Goal: Task Accomplishment & Management: Use online tool/utility

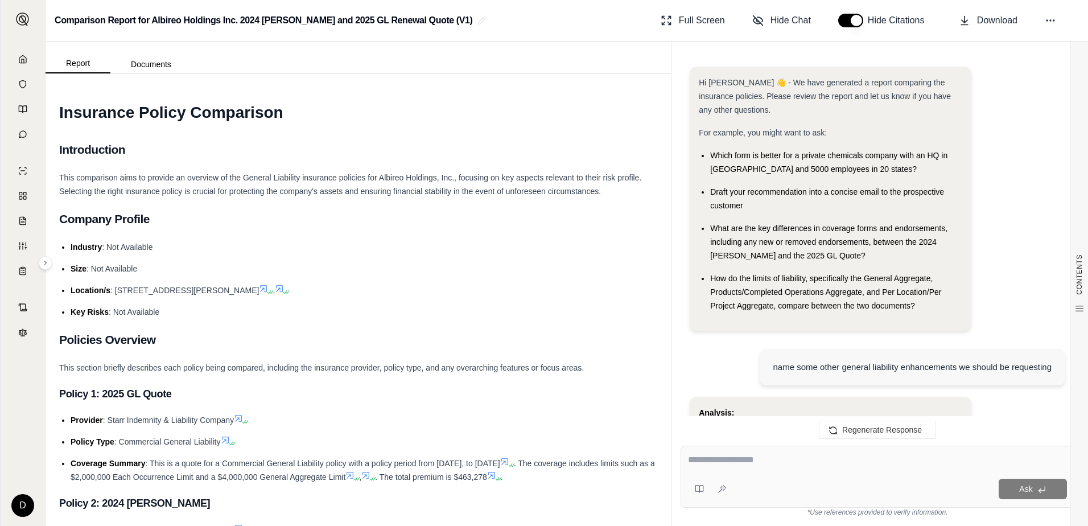
scroll to position [2077, 0]
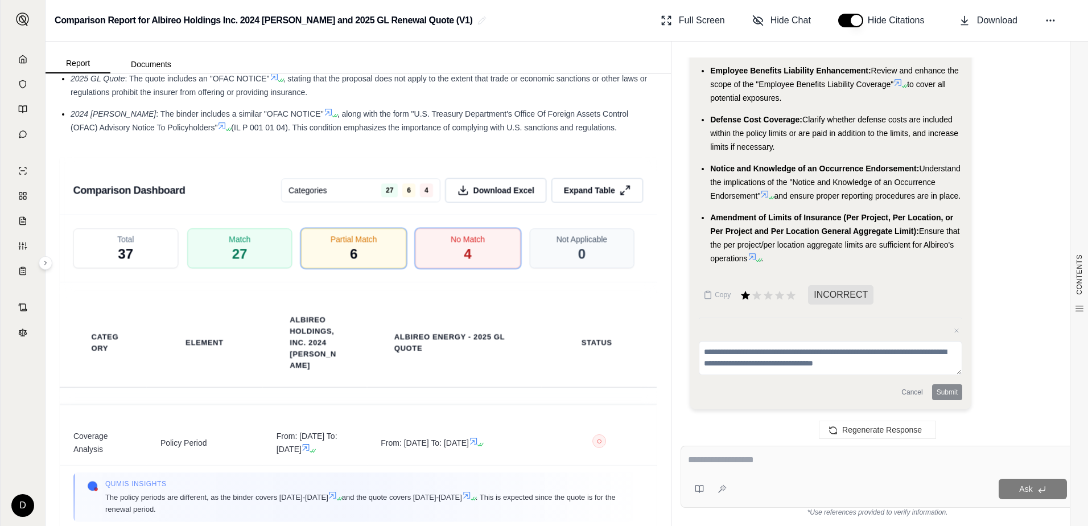
click at [680, 480] on div "Ask *Use references provided to verify information." at bounding box center [877, 480] width 412 height 89
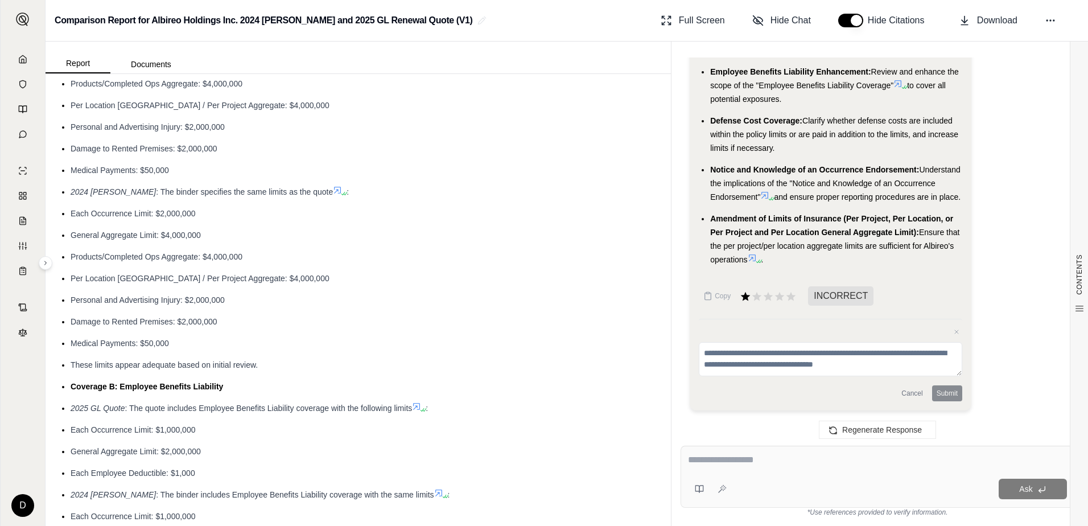
scroll to position [1027, 0]
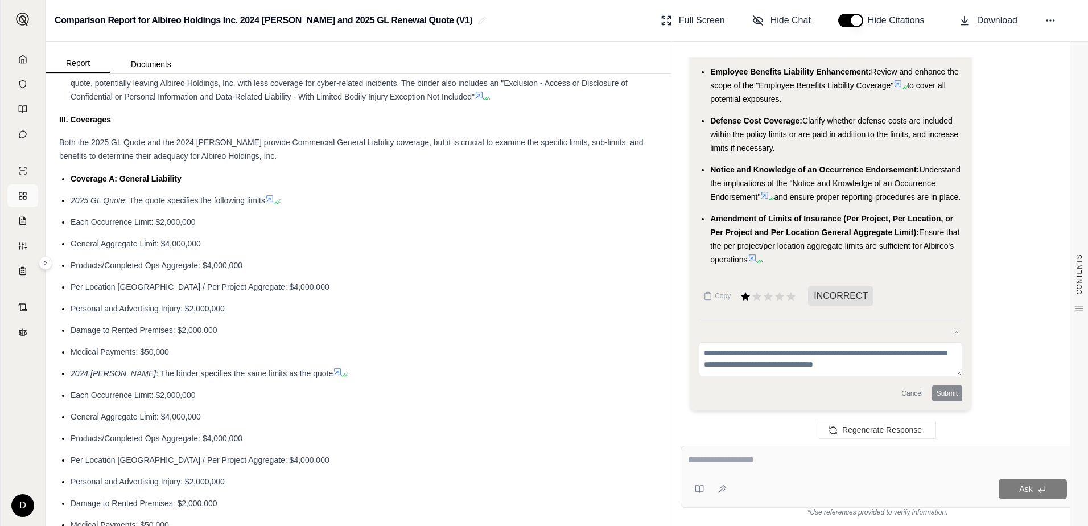
click at [16, 191] on link at bounding box center [22, 195] width 31 height 23
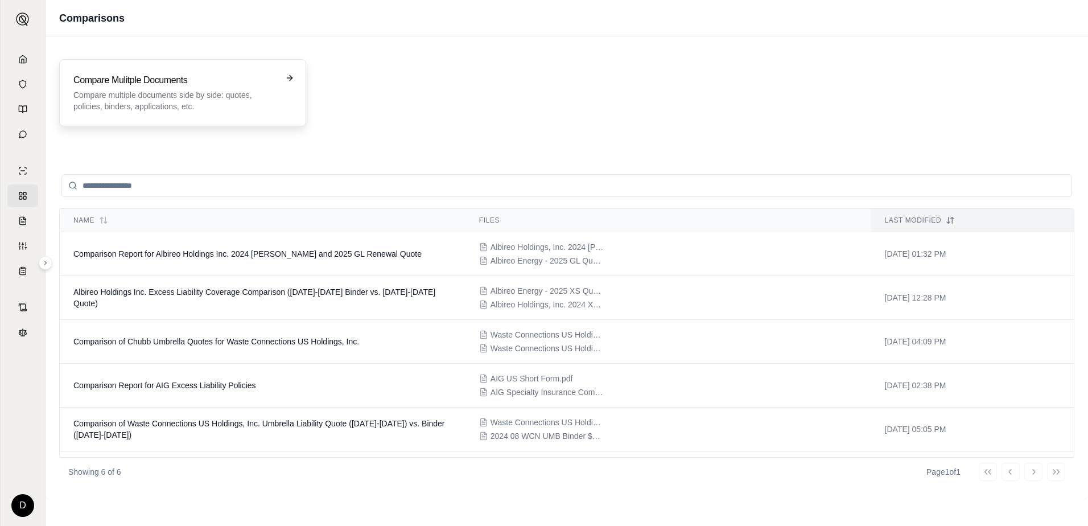
click at [180, 100] on p "Compare multiple documents side by side: quotes, policies, binders, application…" at bounding box center [174, 100] width 203 height 23
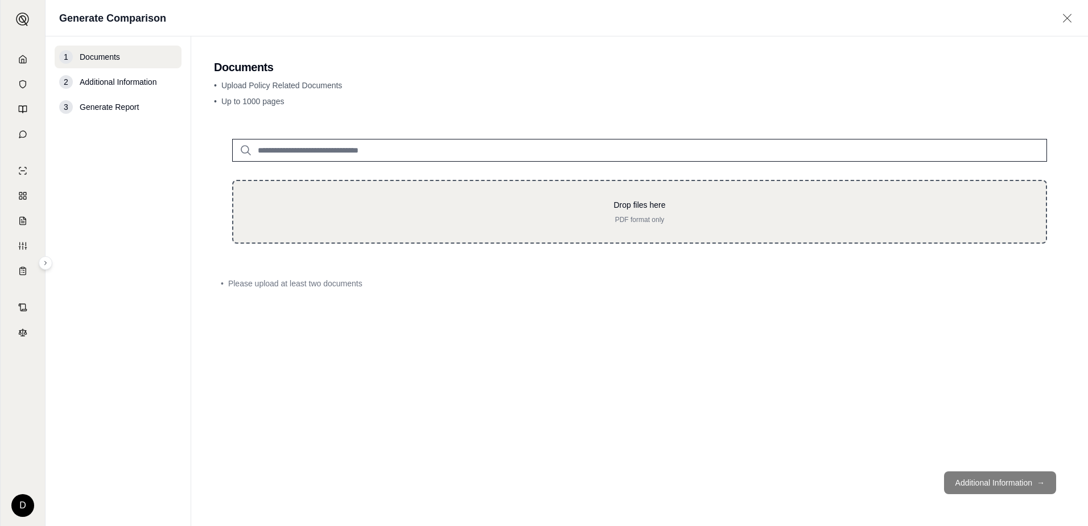
click at [340, 214] on div "Drop files here PDF format only" at bounding box center [639, 211] width 776 height 25
type input "**********"
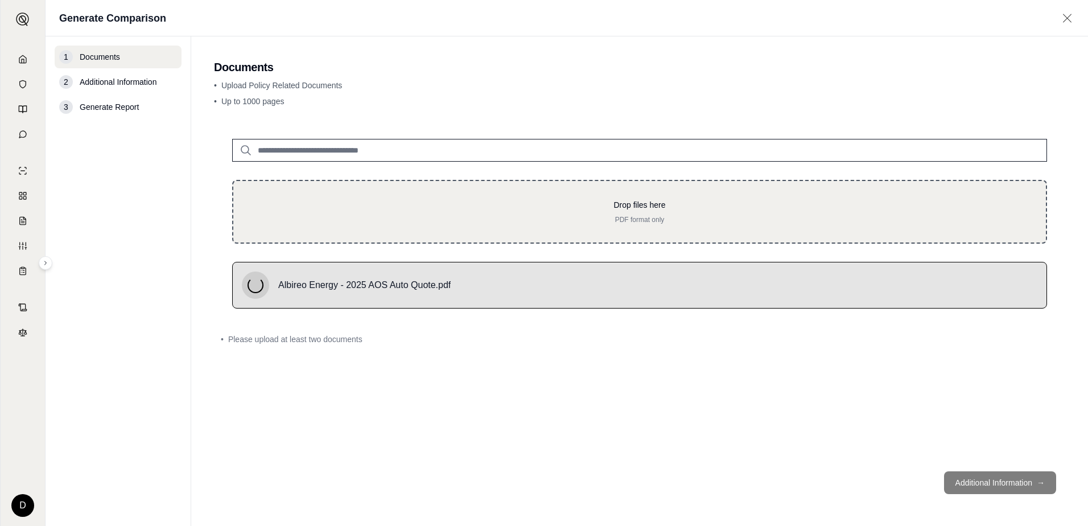
click at [390, 203] on p "Drop files here" at bounding box center [639, 204] width 776 height 11
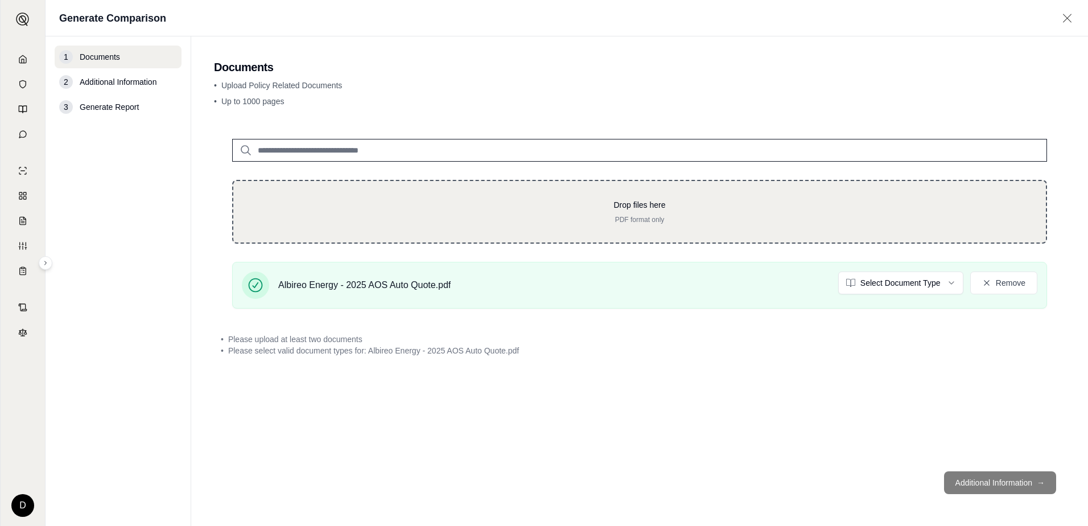
type input "**********"
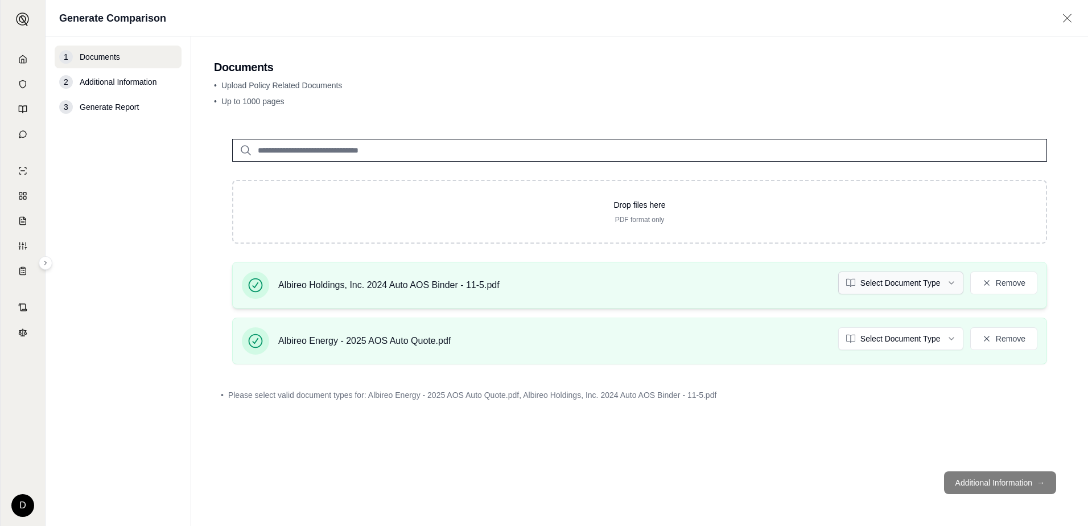
click at [953, 283] on html "D Generate Comparison 1 Documents 2 Additional Information 3 Generate Report Do…" at bounding box center [544, 263] width 1088 height 526
click at [947, 337] on html "D Generate Comparison 1 Documents 2 Additional Information 3 Generate Report Do…" at bounding box center [544, 263] width 1088 height 526
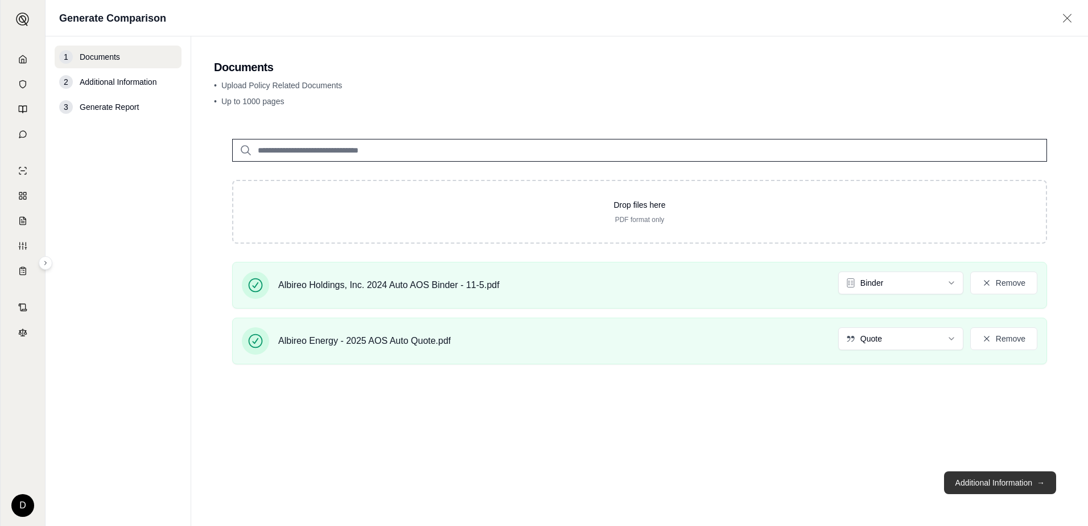
click at [972, 475] on button "Additional Information →" at bounding box center [1000, 482] width 112 height 23
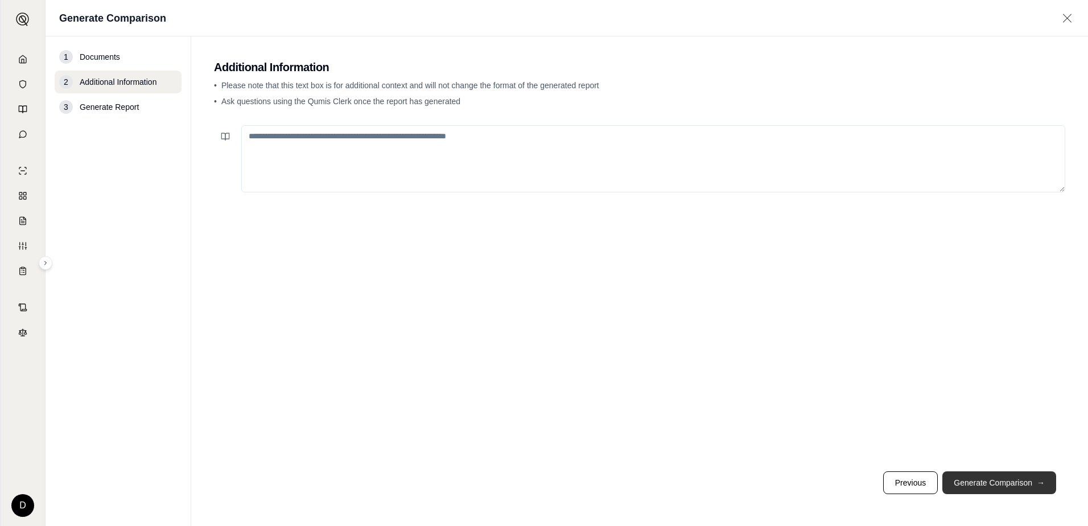
click at [977, 484] on button "Generate Comparison →" at bounding box center [999, 482] width 114 height 23
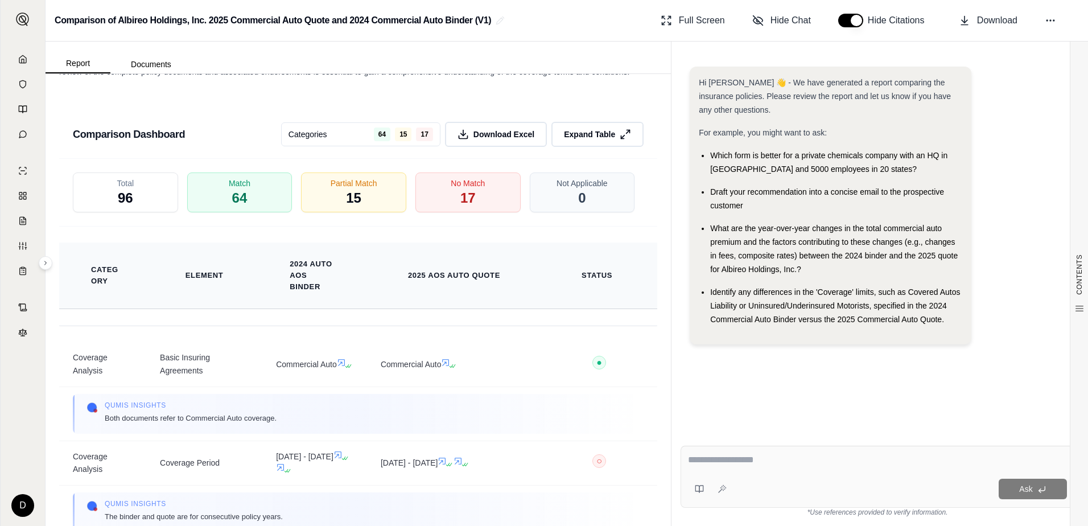
scroll to position [1991, 0]
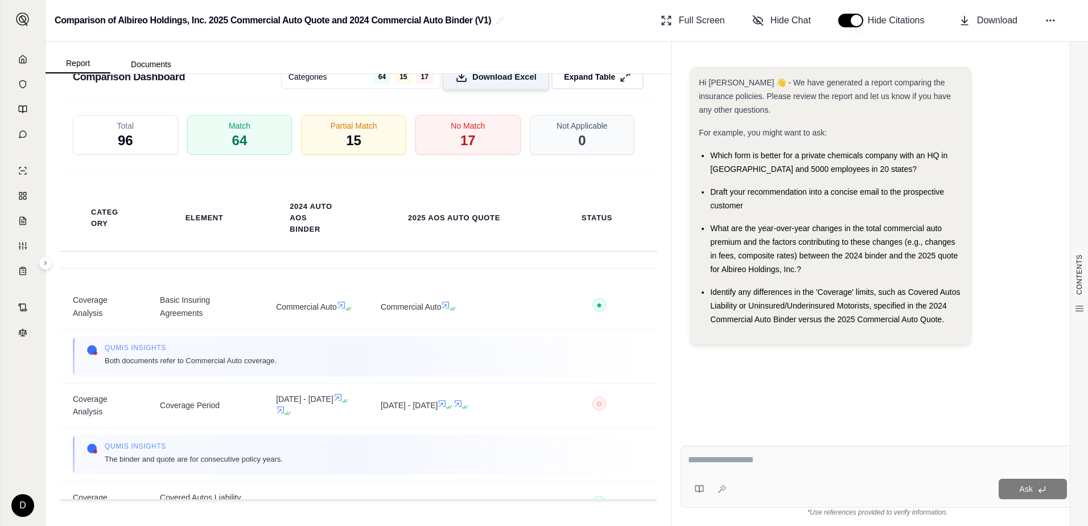
click at [476, 90] on button "Download Excel" at bounding box center [495, 77] width 107 height 26
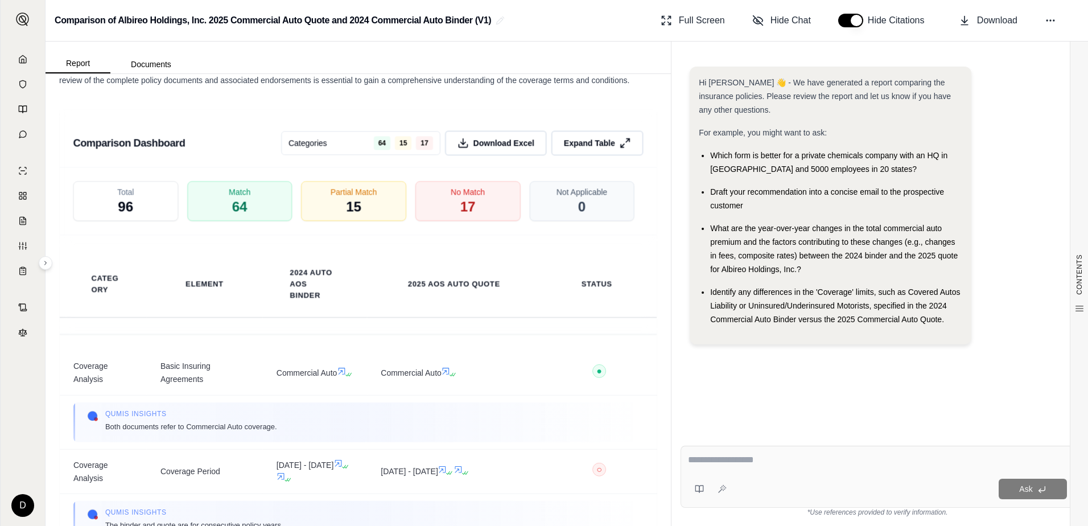
scroll to position [1934, 0]
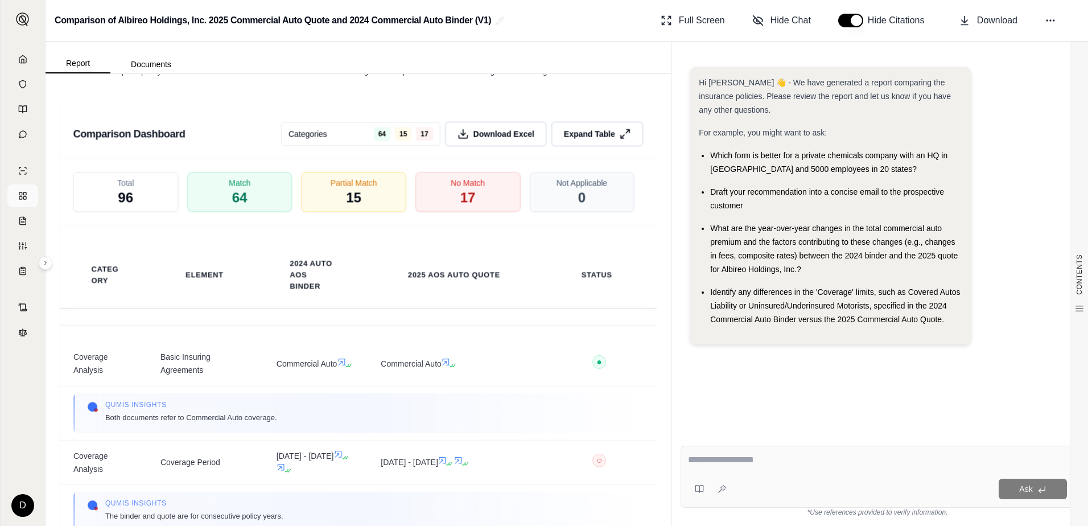
click at [20, 193] on icon at bounding box center [22, 195] width 9 height 9
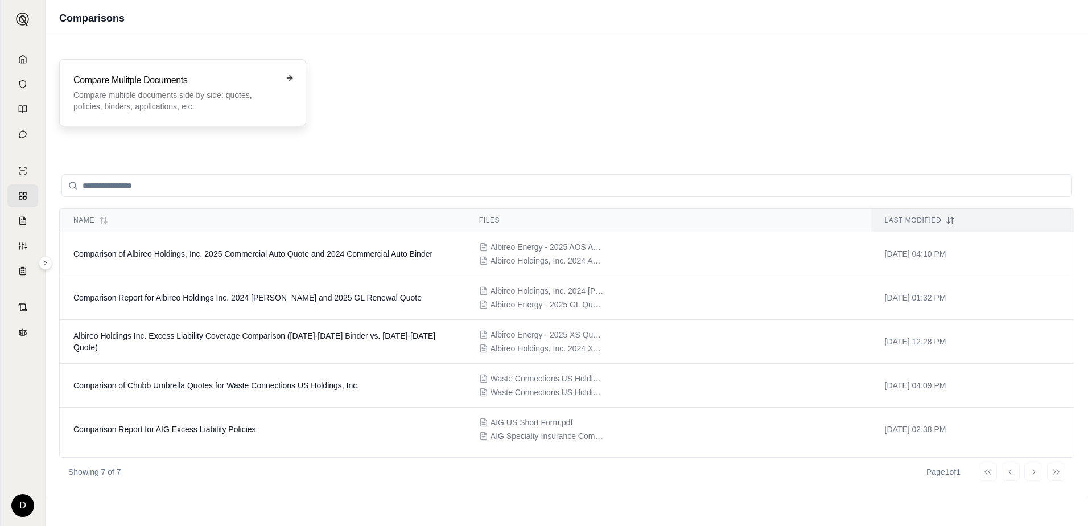
click at [146, 78] on h3 "Compare Mulitple Documents" at bounding box center [174, 80] width 203 height 14
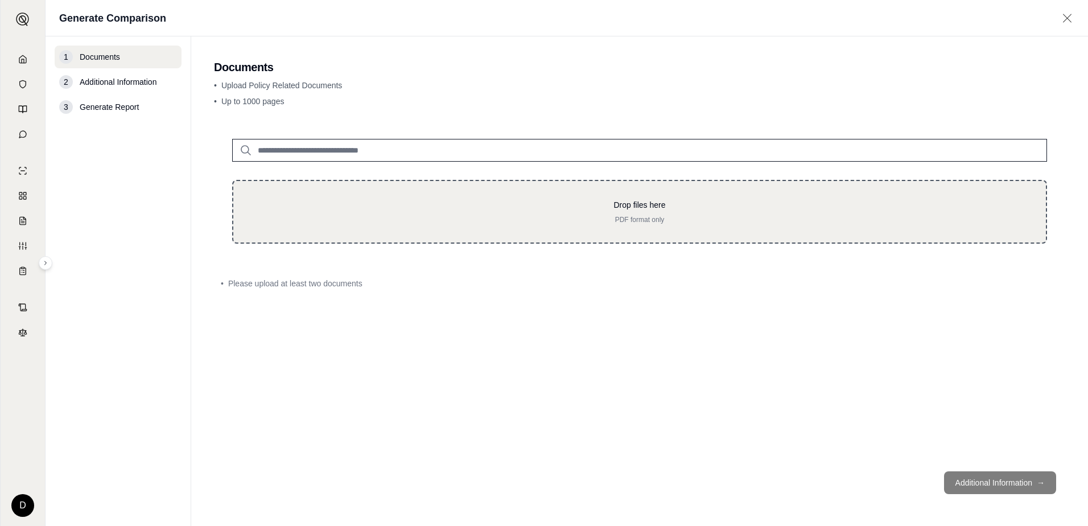
click at [365, 187] on div "Drop files here PDF format only" at bounding box center [639, 212] width 815 height 64
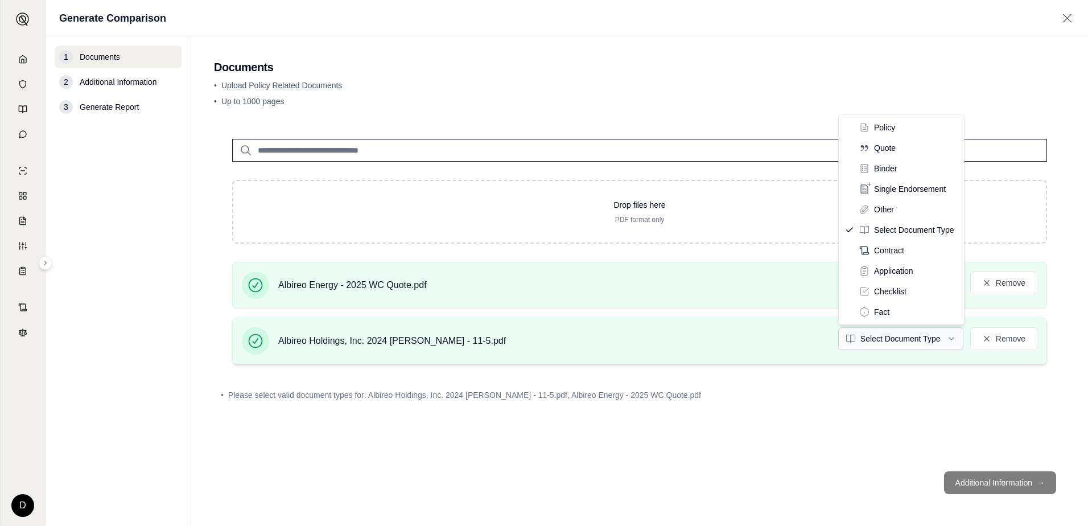
click at [897, 336] on html "D Generate Comparison 1 Documents 2 Additional Information 3 Generate Report Do…" at bounding box center [544, 263] width 1088 height 526
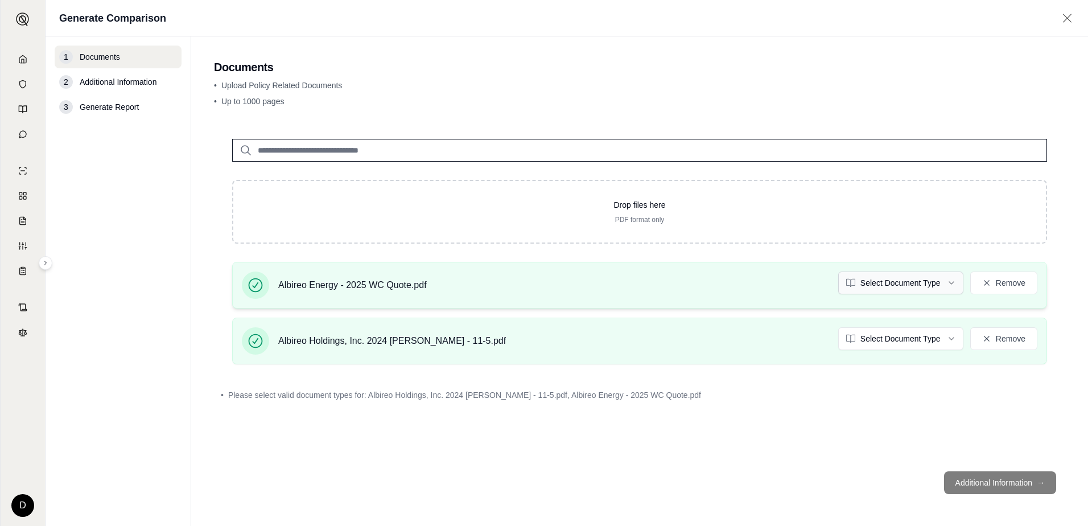
click at [920, 275] on html "D Generate Comparison 1 Documents 2 Additional Information 3 Generate Report Do…" at bounding box center [544, 263] width 1088 height 526
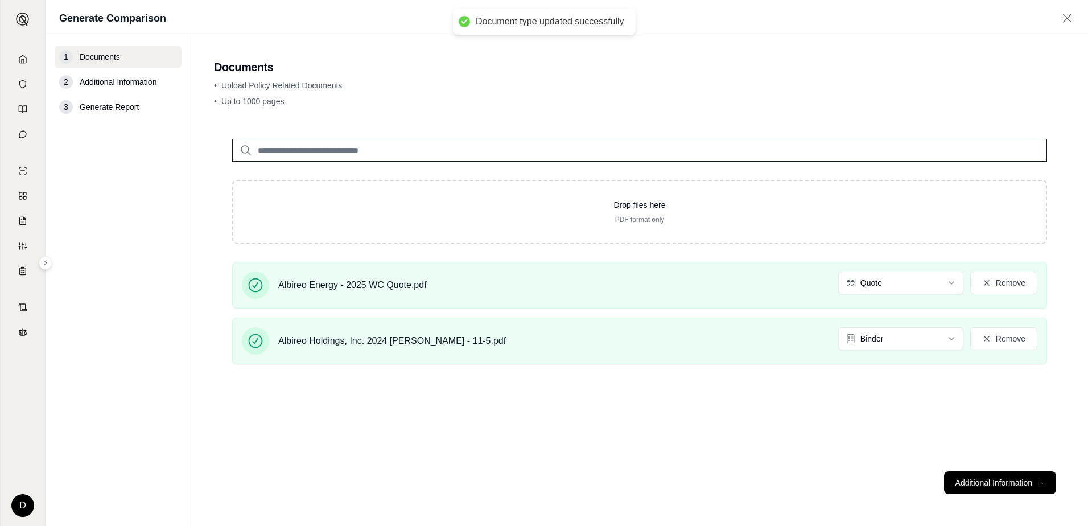
click at [952, 408] on div "Drop files here PDF format only Albireo Energy - 2025 WC Quote.pdf Quote Remove…" at bounding box center [639, 291] width 851 height 341
click at [988, 482] on button "Additional Information →" at bounding box center [1000, 482] width 112 height 23
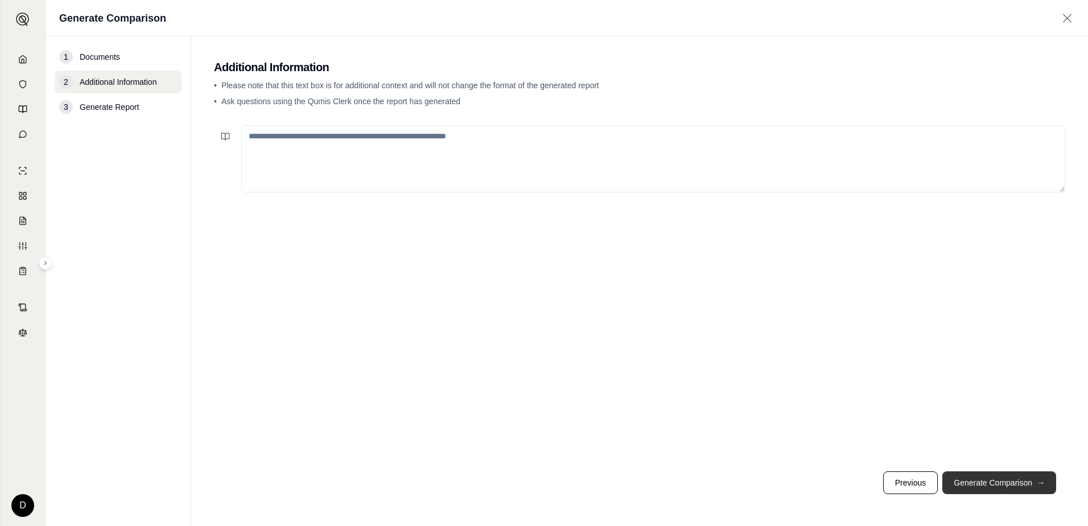
click at [980, 478] on button "Generate Comparison →" at bounding box center [999, 482] width 114 height 23
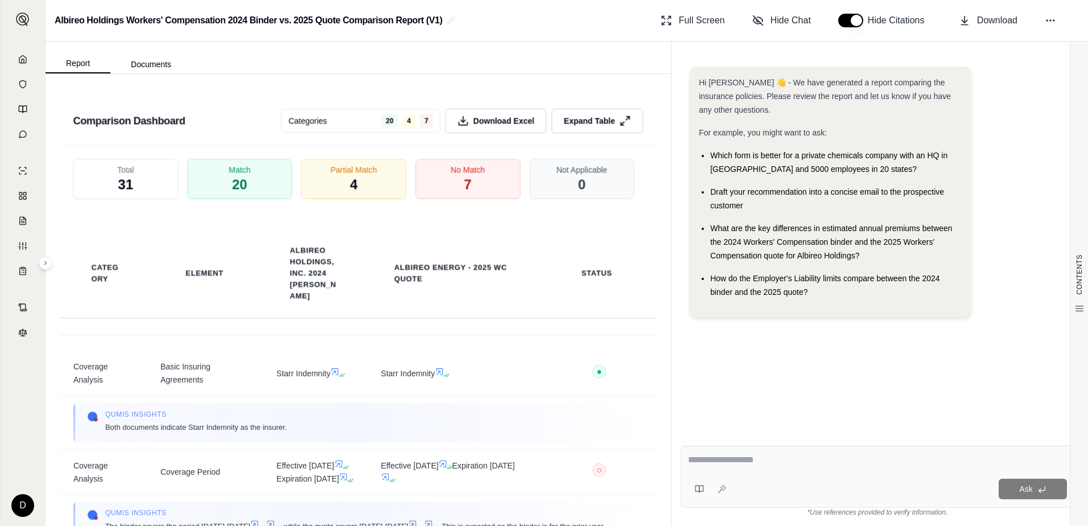
scroll to position [2162, 0]
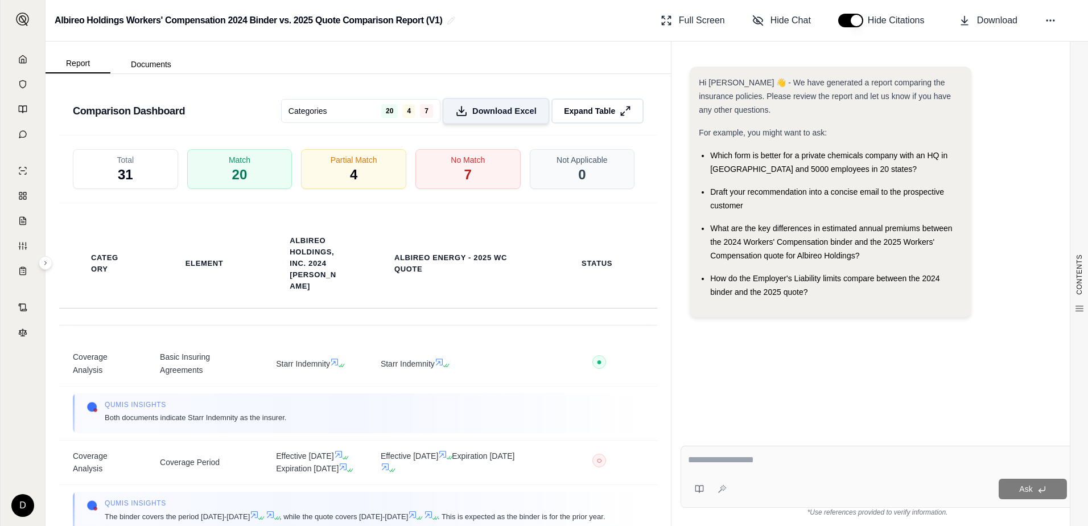
click at [488, 117] on span "Download Excel" at bounding box center [504, 111] width 64 height 12
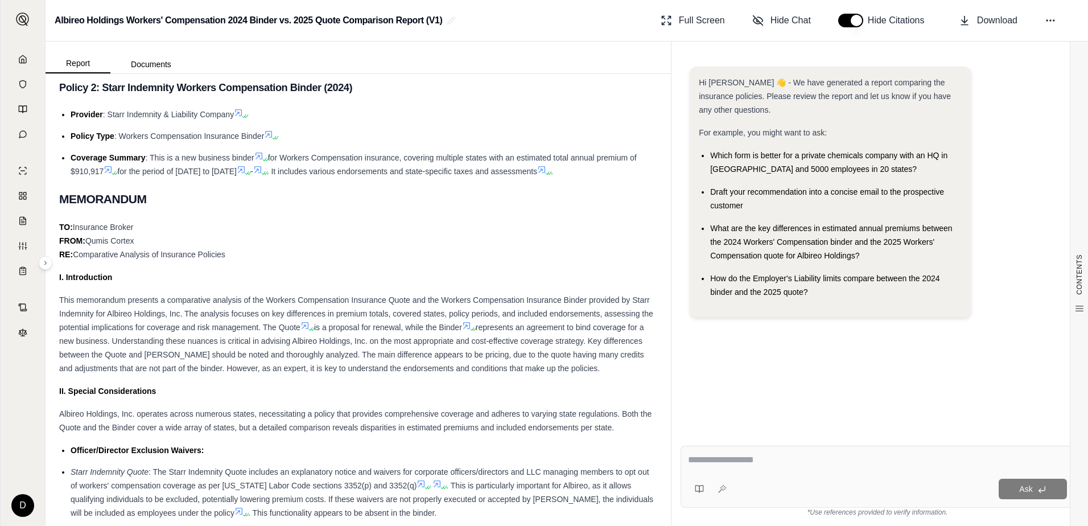
scroll to position [284, 0]
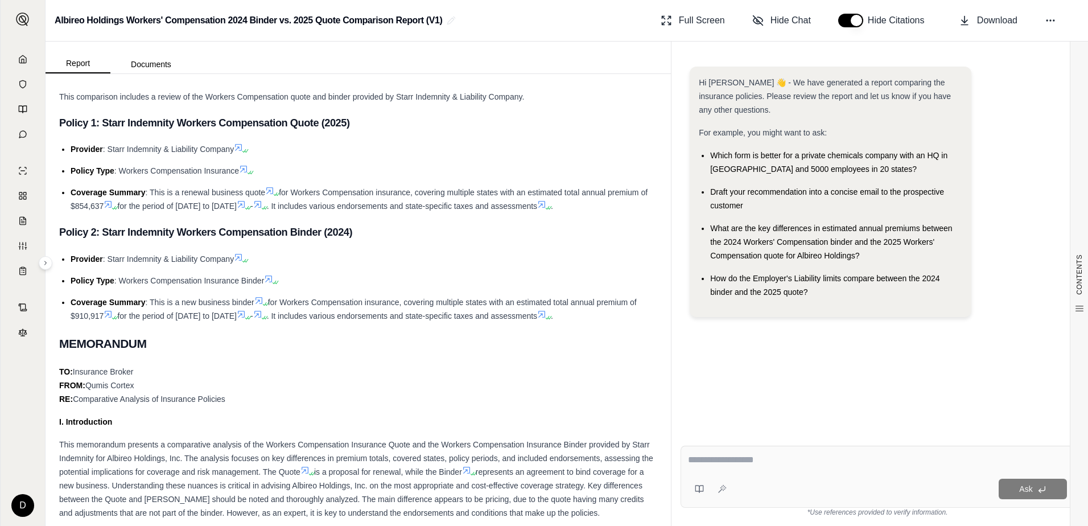
click at [728, 447] on div "Ask" at bounding box center [877, 476] width 394 height 62
type textarea "**********"
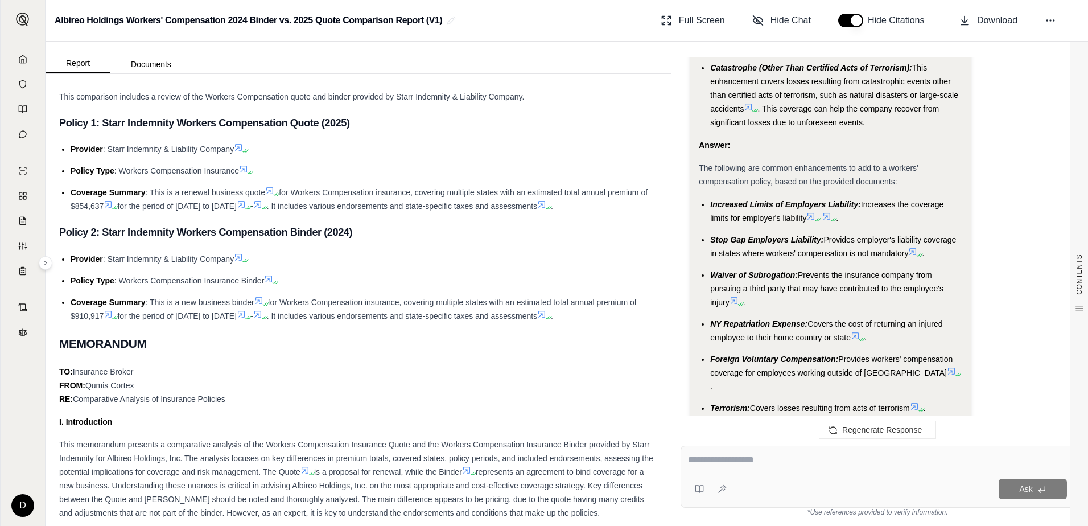
scroll to position [1903, 0]
